Goal: Information Seeking & Learning: Learn about a topic

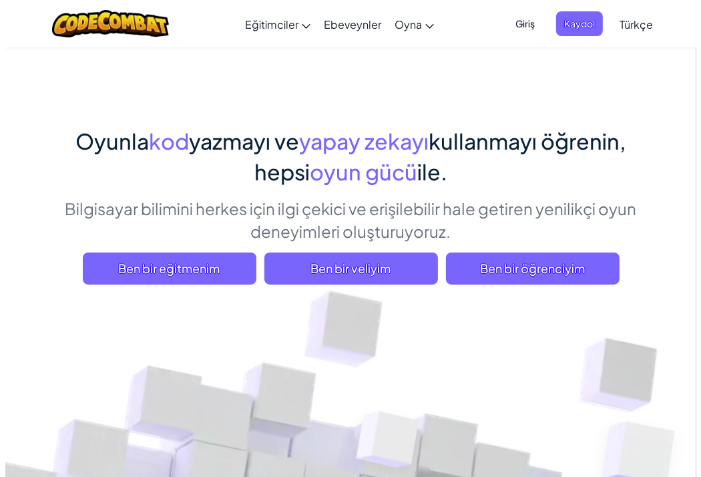
scroll to position [67, 0]
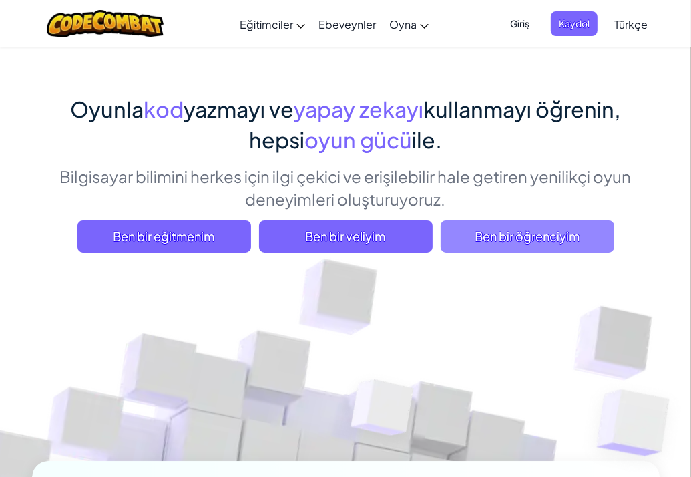
click at [534, 228] on span "Ben bir öğrenciyim" at bounding box center [528, 236] width 174 height 32
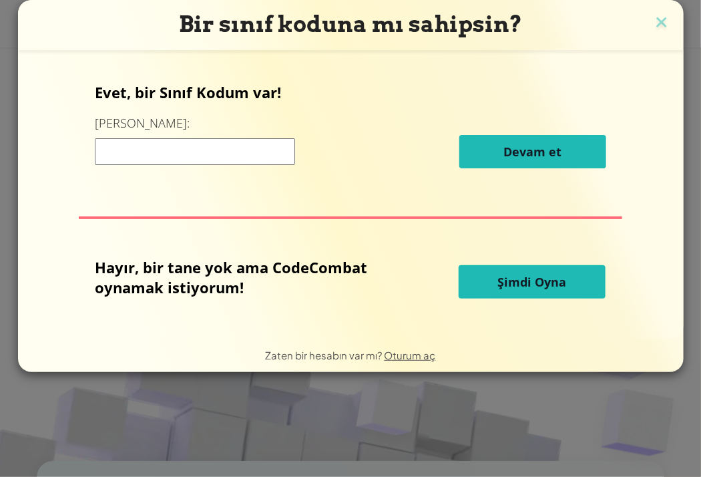
click at [498, 295] on button "Şimdi Oyna" at bounding box center [532, 281] width 147 height 33
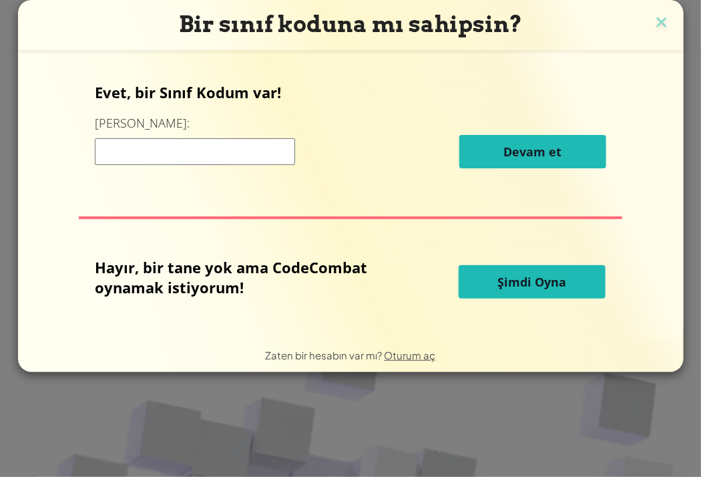
click at [152, 154] on input at bounding box center [195, 151] width 200 height 27
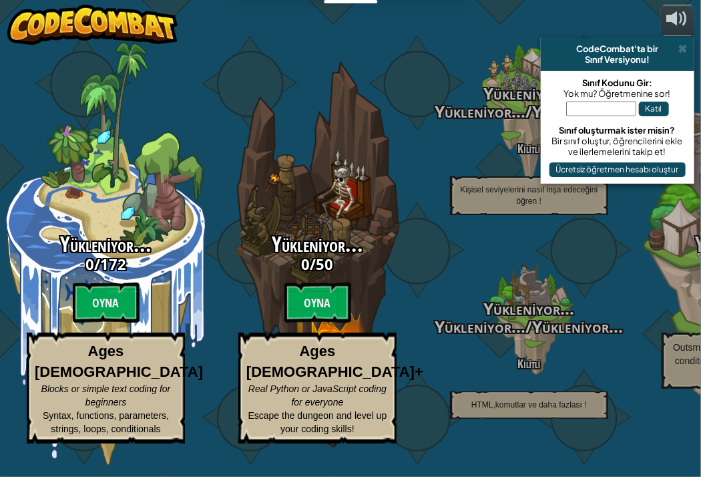
select select "tr"
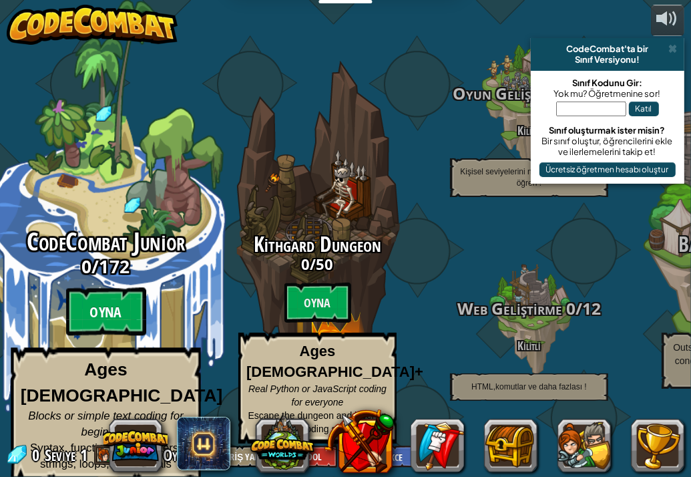
click at [120, 319] on btn "Oyna" at bounding box center [106, 312] width 80 height 48
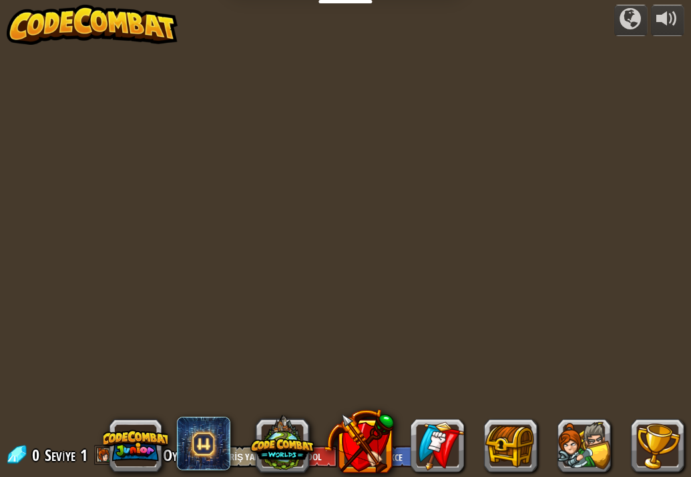
select select "tr"
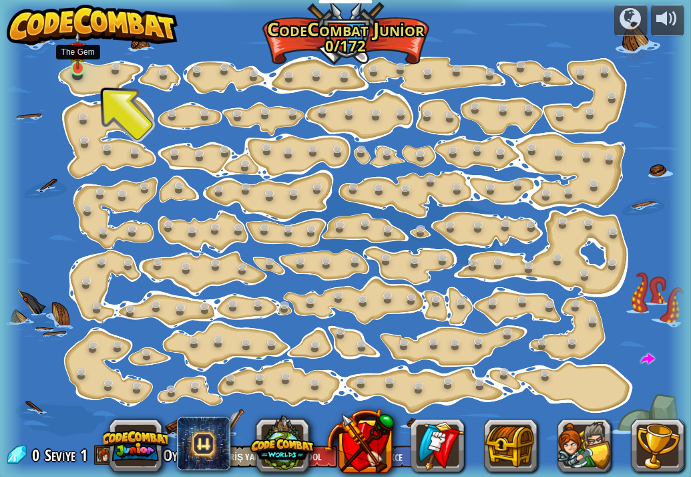
click at [71, 61] on img at bounding box center [77, 50] width 17 height 38
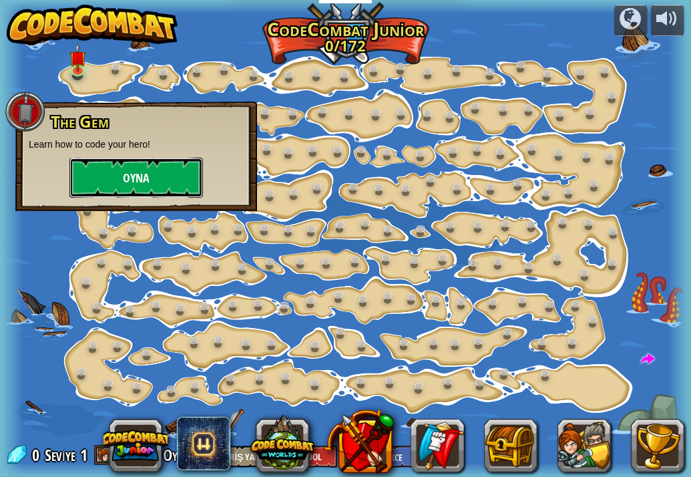
click at [134, 180] on button "Oyna" at bounding box center [136, 178] width 134 height 40
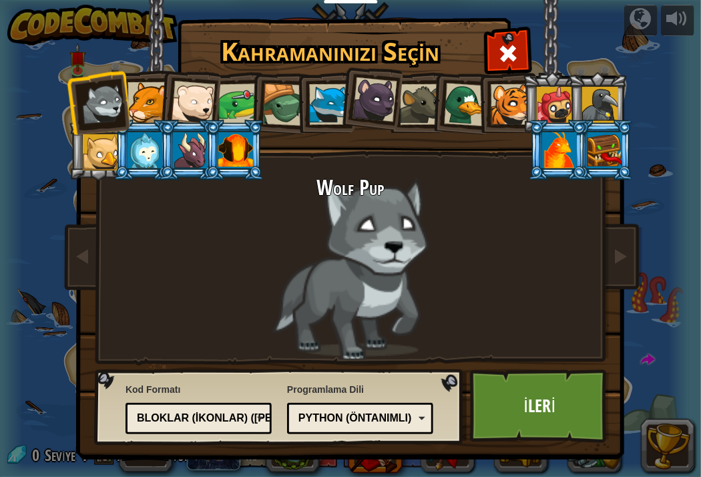
click at [409, 411] on div "Python (Öntanımlı)" at bounding box center [357, 418] width 116 height 15
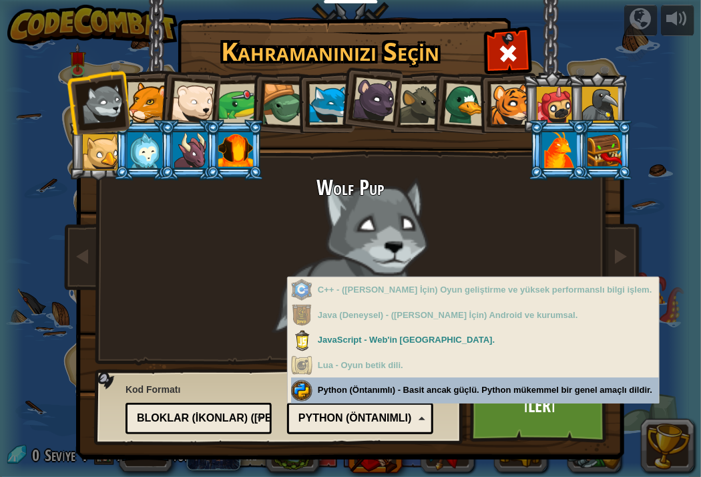
click at [385, 387] on div "Programlama Dili Python (Öntanımlı) JavaScript Lua C++ Java (Deneysel) Python (…" at bounding box center [360, 406] width 146 height 55
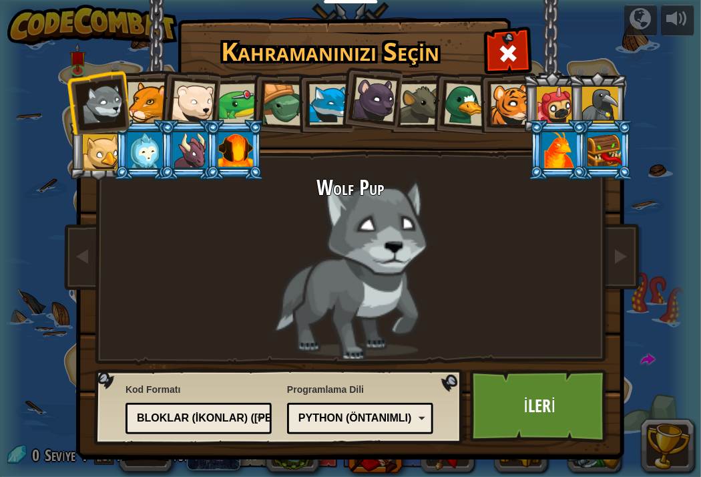
click at [252, 417] on div "Bloklar (ikonlar) ([PERSON_NAME])" at bounding box center [195, 418] width 116 height 15
click at [513, 431] on link "İleri" at bounding box center [540, 405] width 140 height 73
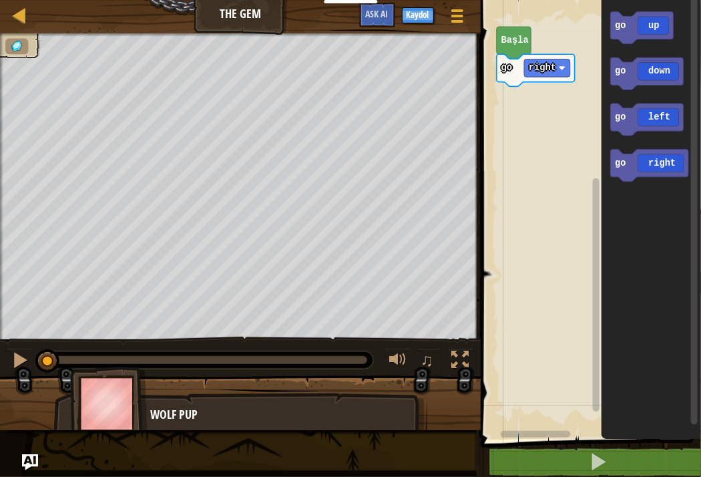
click at [518, 45] on text "Başla" at bounding box center [515, 40] width 27 height 10
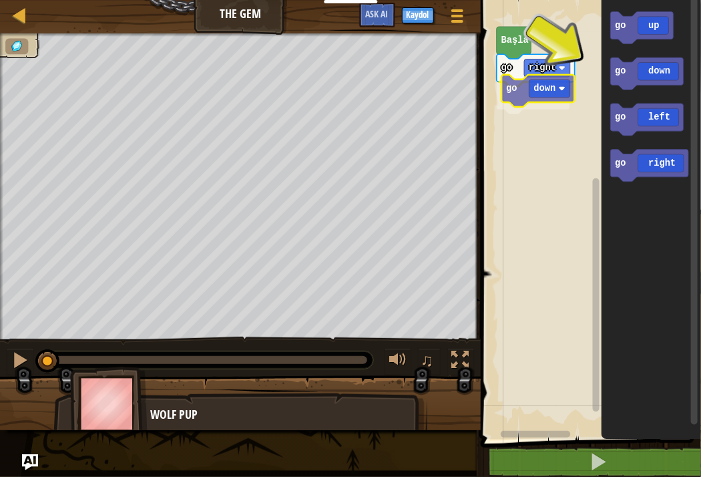
click at [528, 89] on div "go right go down [PERSON_NAME] go up go down go left go right go down" at bounding box center [589, 216] width 224 height 446
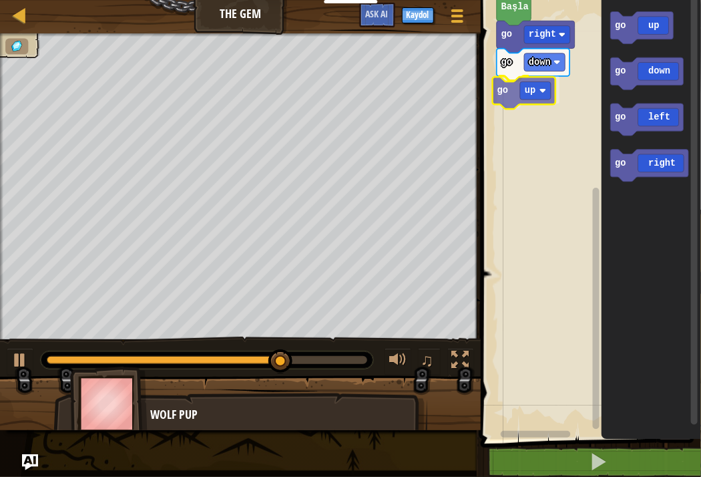
click at [516, 98] on div "go right go down go up [PERSON_NAME] go up go down go left go right go up" at bounding box center [589, 216] width 224 height 446
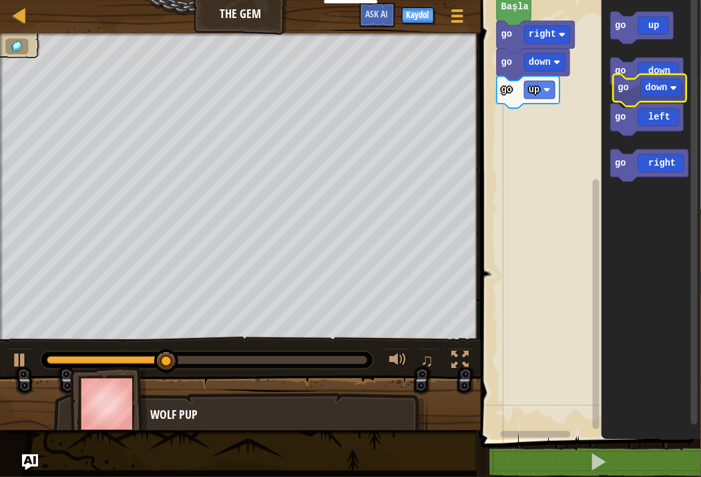
click at [618, 73] on g "go down" at bounding box center [646, 73] width 73 height 32
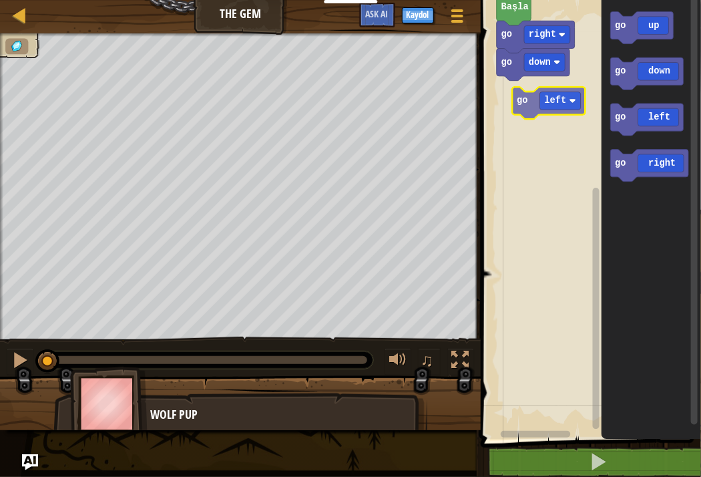
click at [526, 94] on div "go right go down [PERSON_NAME] go up go down go left go right go left" at bounding box center [589, 216] width 224 height 446
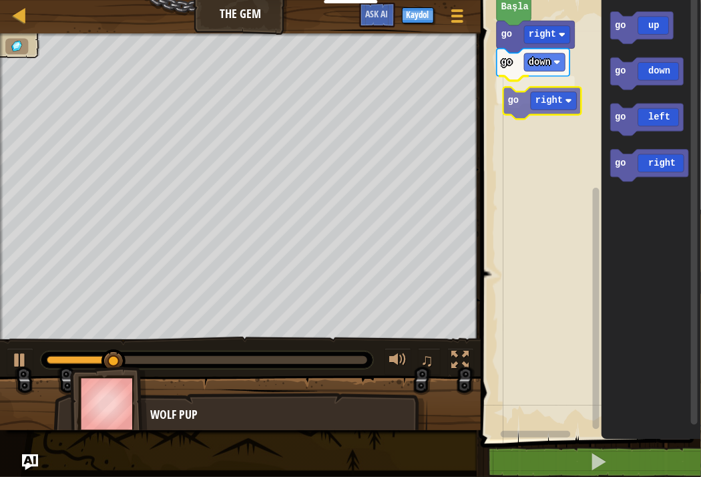
click at [536, 92] on div "go right go down go right [PERSON_NAME] go up go down go left go right go right" at bounding box center [589, 216] width 224 height 446
